Goal: Information Seeking & Learning: Learn about a topic

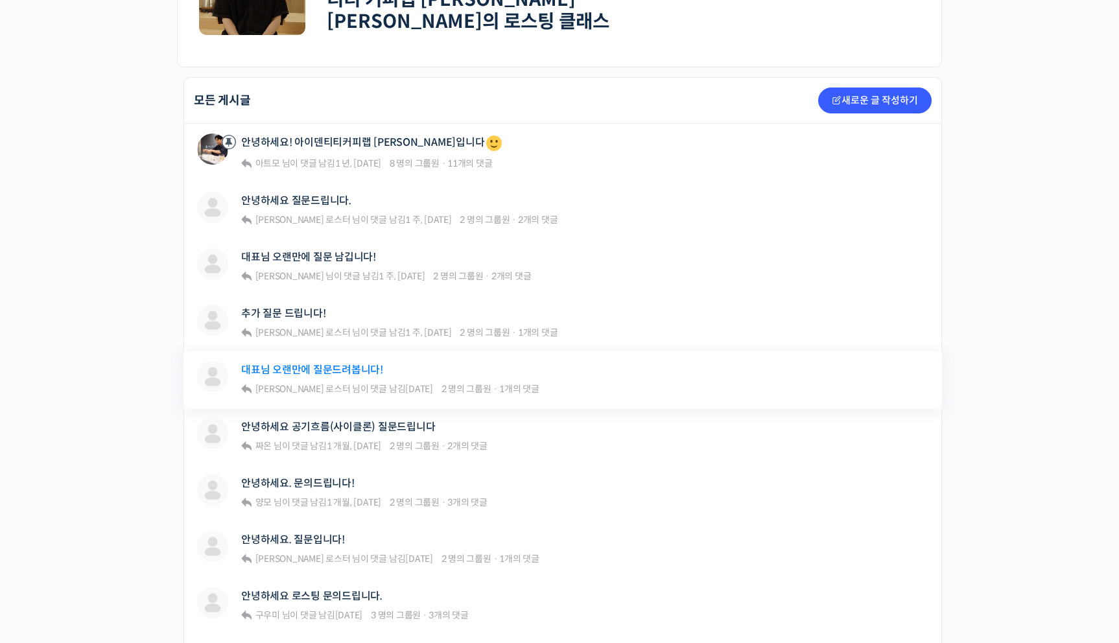
click at [328, 364] on link "대표님 오랜만에 질문드려봅니다!" at bounding box center [312, 370] width 142 height 12
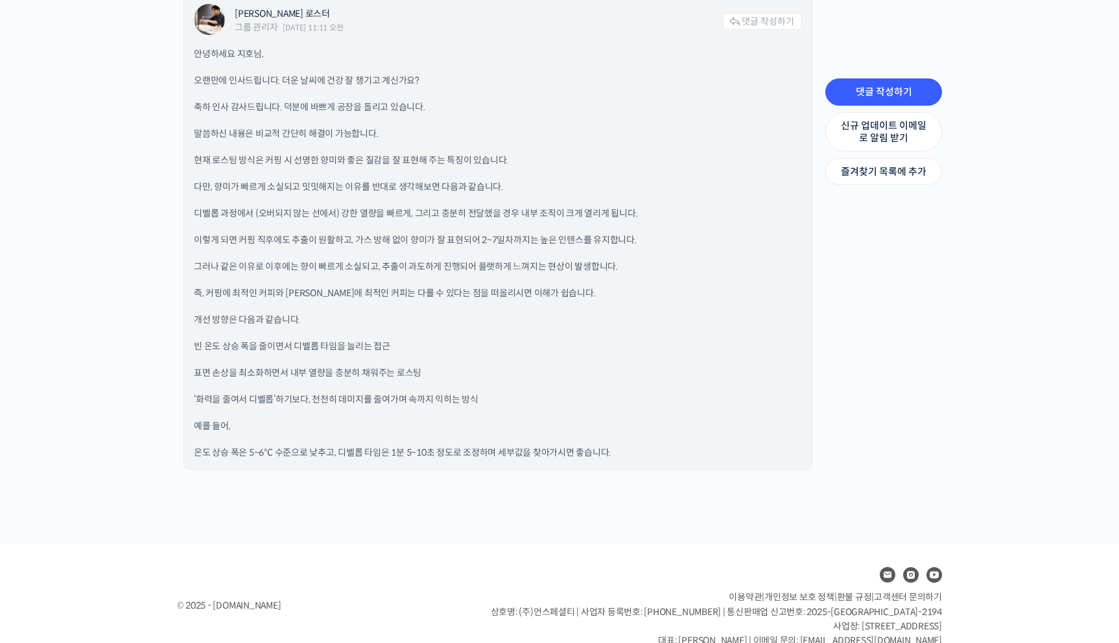
scroll to position [1085, 0]
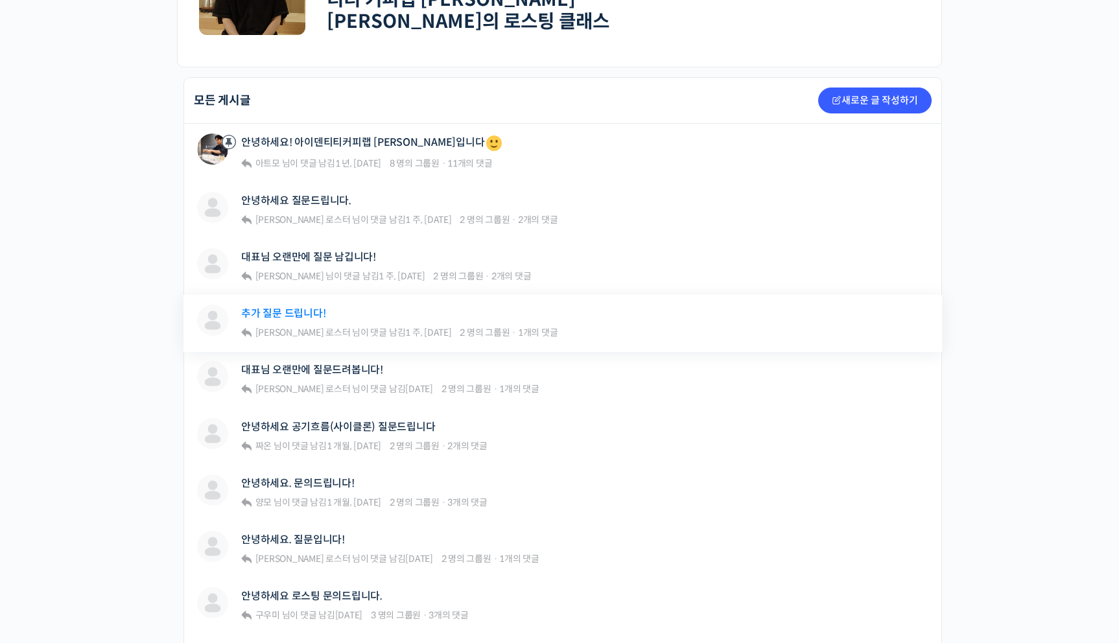
click at [299, 307] on link "추가 질문 드립니다!" at bounding box center [283, 313] width 84 height 12
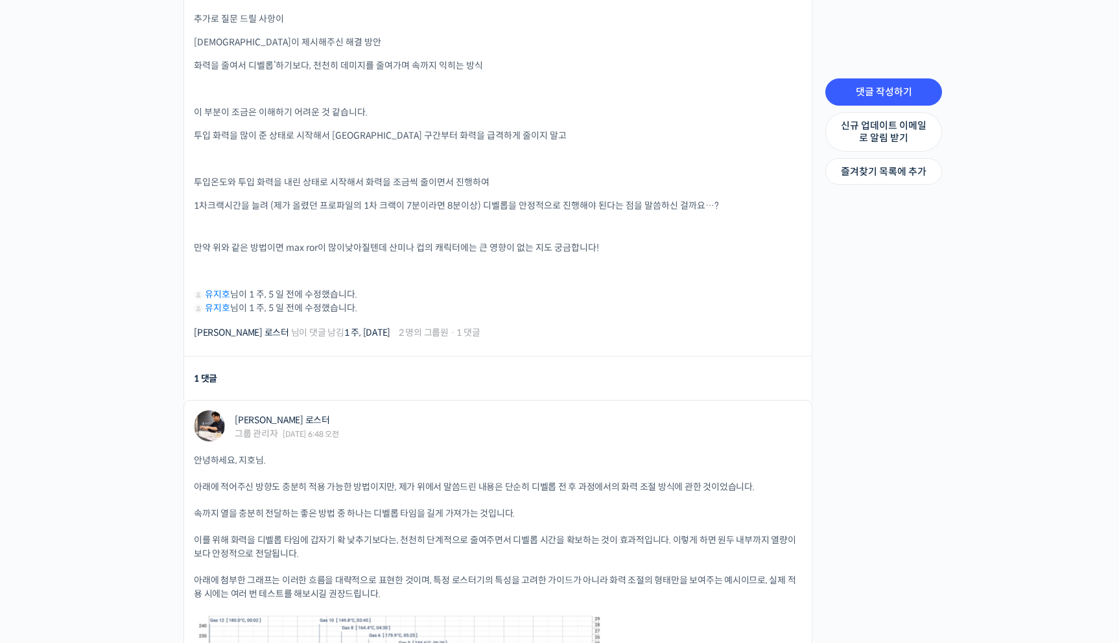
scroll to position [429, 0]
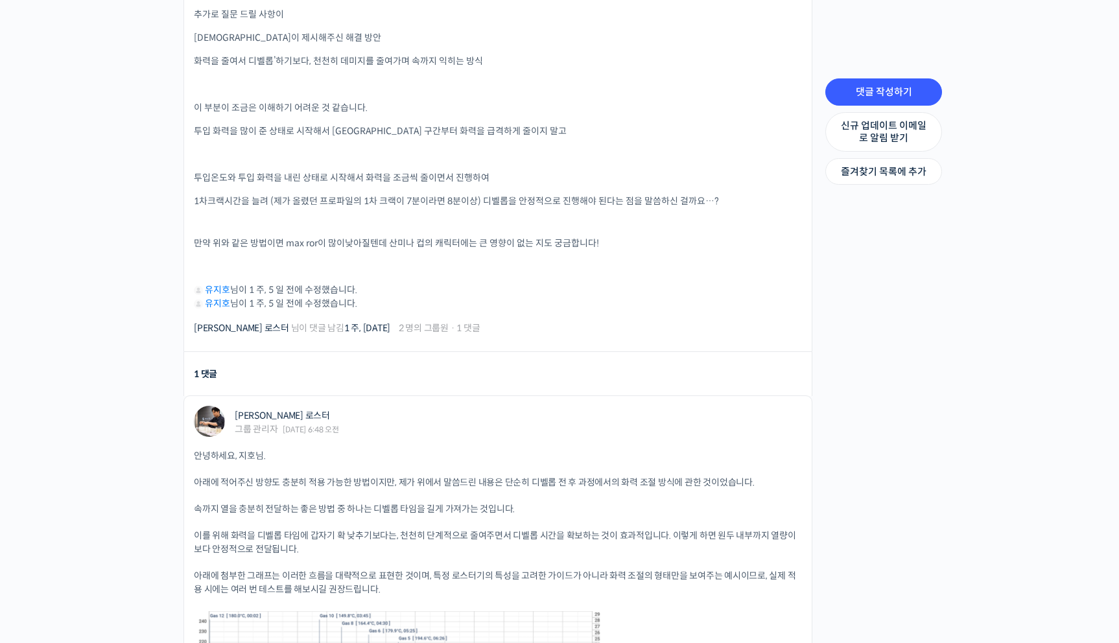
click at [345, 195] on span "시간을 늘려 (제가 올렸던 프로파일의 1차 크랙이 7분이라면 8분이상) 디벨롭을 안정적으로 진행해야 된다는 점을 말씀하신 걸까요…?" at bounding box center [471, 201] width 495 height 12
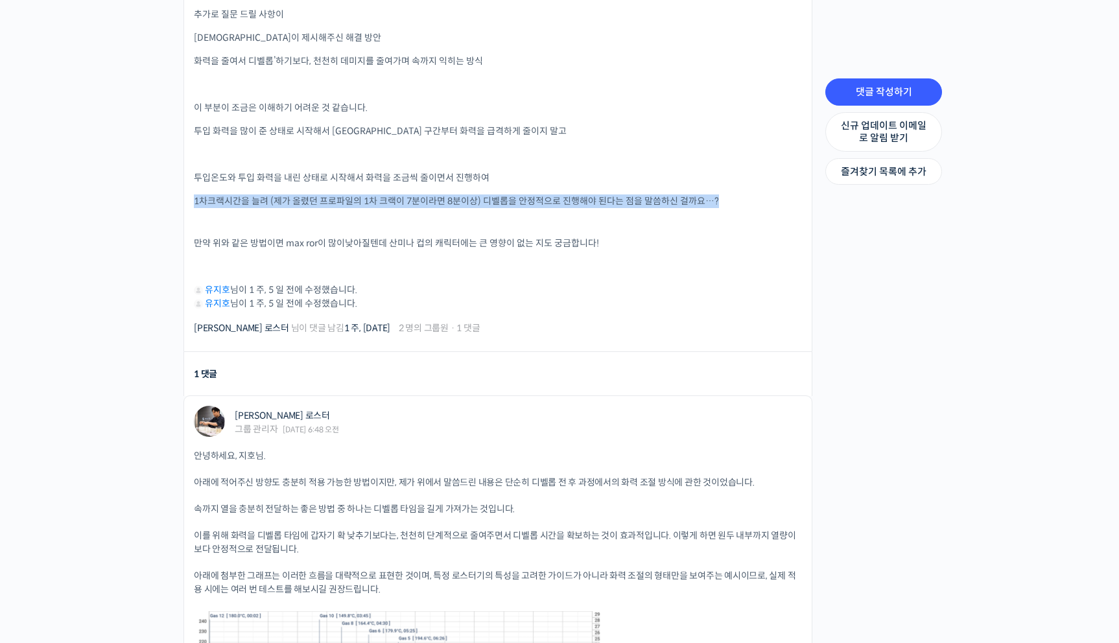
click at [345, 195] on span "시간을 늘려 (제가 올렸던 프로파일의 1차 크랙이 7분이라면 8분이상) 디벨롭을 안정적으로 진행해야 된다는 점을 말씀하신 걸까요…?" at bounding box center [471, 201] width 495 height 12
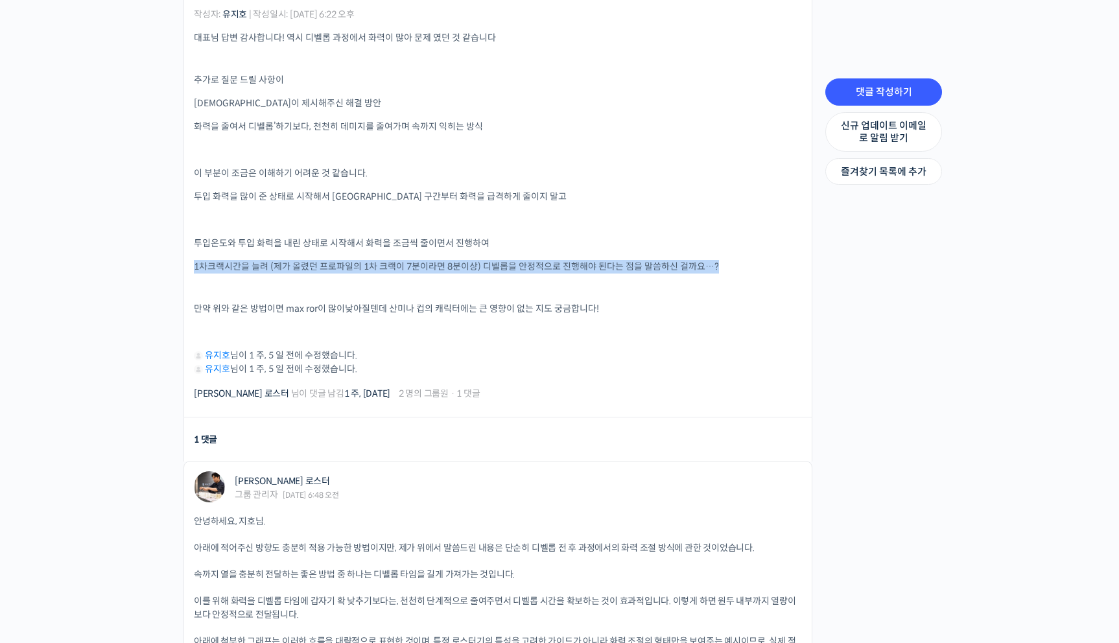
scroll to position [362, 0]
click at [345, 193] on span "투입 화력을 많이 준 상태로 시작해서 [GEOGRAPHIC_DATA] 구간부터 화력을 급격하게 줄이지 말고" at bounding box center [380, 198] width 373 height 12
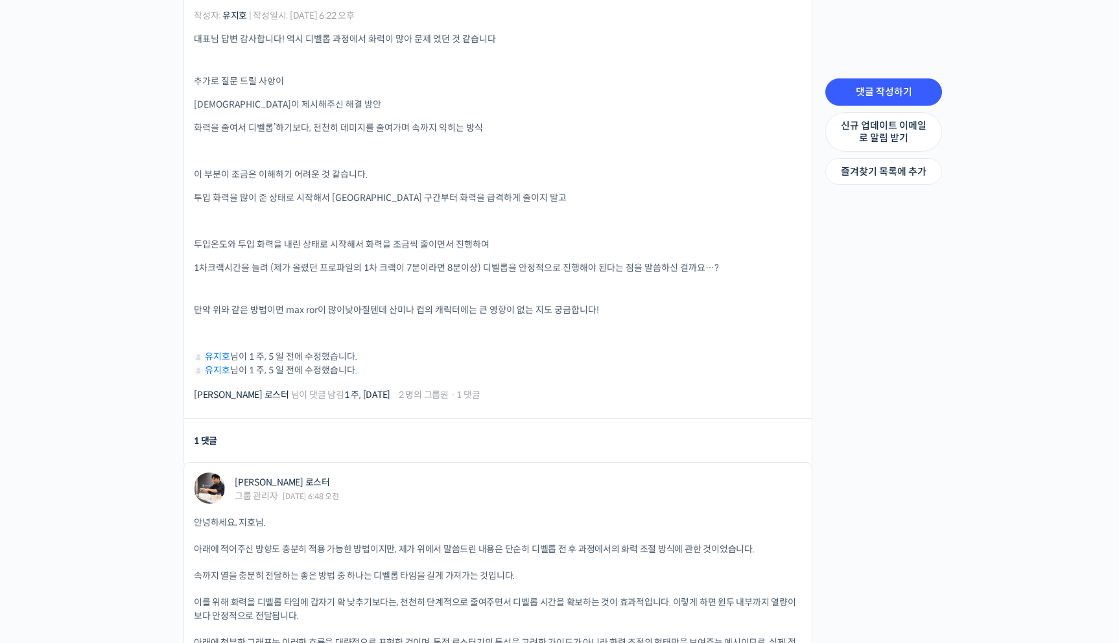
click at [345, 193] on span "투입 화력을 많이 준 상태로 시작해서 [GEOGRAPHIC_DATA] 구간부터 화력을 급격하게 줄이지 말고" at bounding box center [380, 198] width 373 height 12
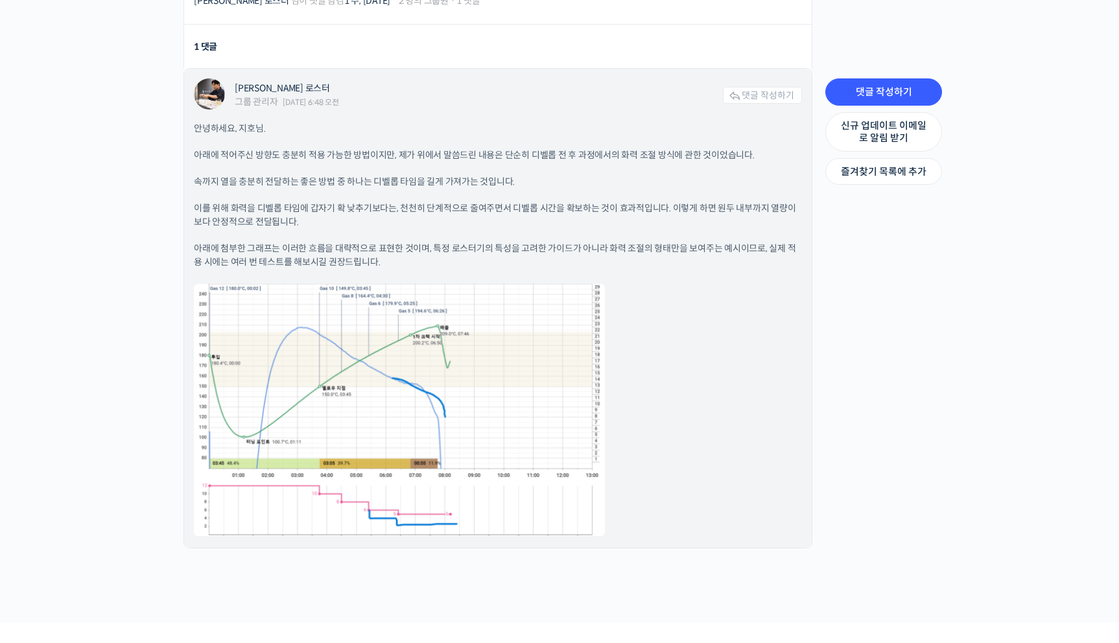
scroll to position [754, 0]
click at [213, 244] on p "아래에 첨부한 그래프는 이러한 흐름을 대략적으로 표현한 것이며, 특정 로스터기의 특성을 고려한 가이드가 아니라 화력 조절의 형태만을 보여주는 …" at bounding box center [498, 257] width 608 height 27
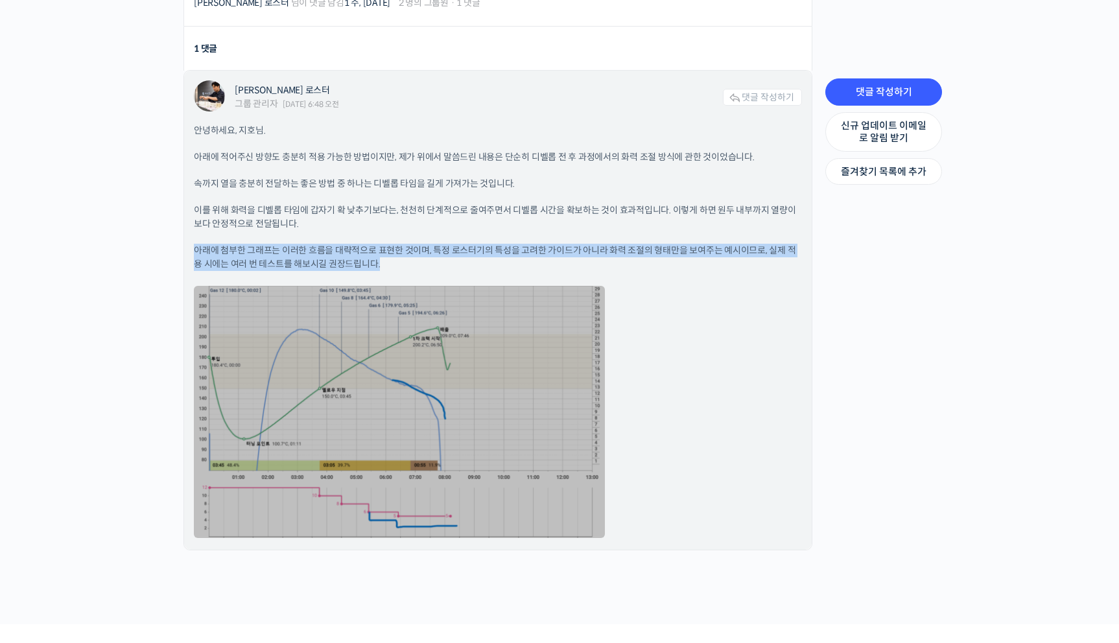
click at [484, 363] on link at bounding box center [399, 412] width 411 height 252
